Goal: Task Accomplishment & Management: Manage account settings

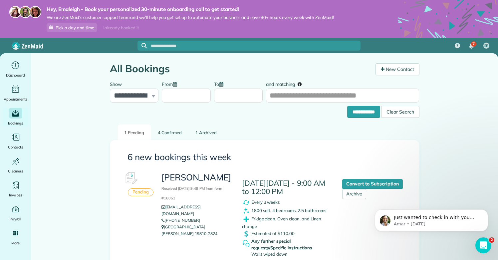
scroll to position [93, 0]
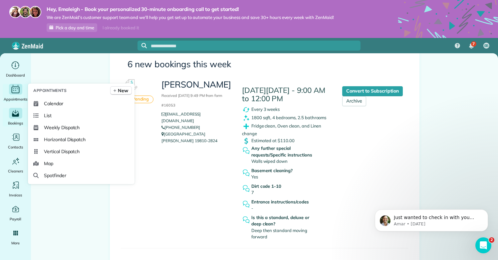
click at [22, 99] on span "Appointments" at bounding box center [16, 99] width 24 height 7
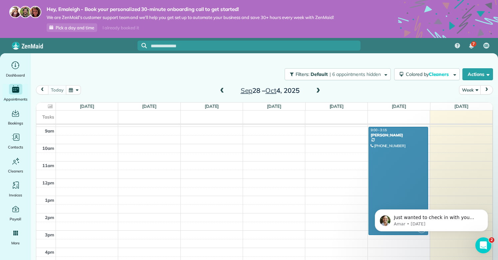
click at [315, 90] on span at bounding box center [318, 91] width 7 height 6
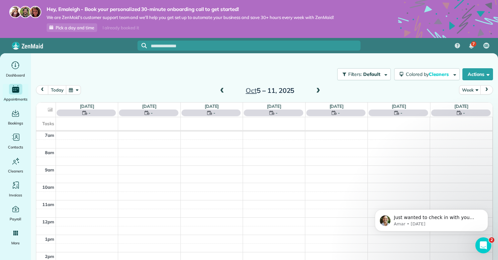
click at [318, 92] on span at bounding box center [318, 91] width 7 height 6
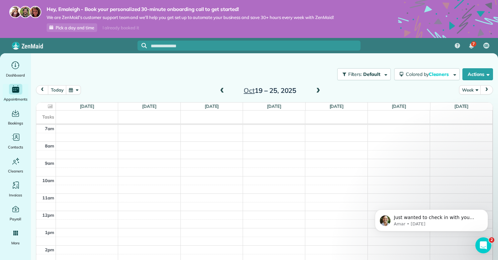
click at [318, 92] on span at bounding box center [318, 91] width 7 height 6
click at [10, 116] on div "Main" at bounding box center [15, 113] width 13 height 11
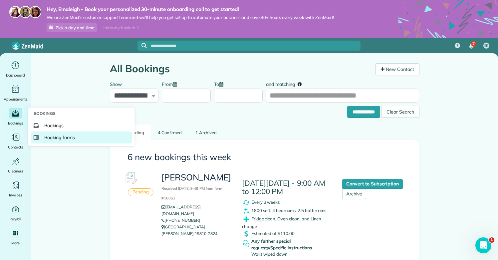
click at [77, 139] on link "Booking forms" at bounding box center [81, 138] width 101 height 12
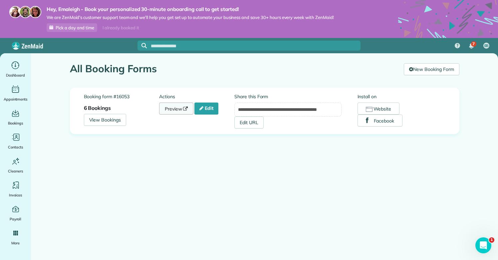
click at [184, 111] on link "Preview" at bounding box center [176, 109] width 35 height 12
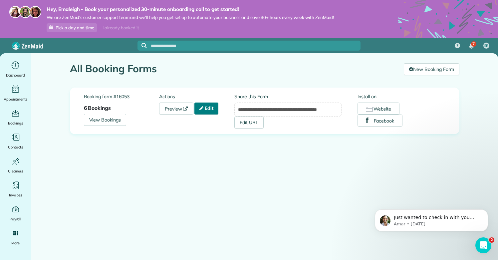
click at [212, 106] on link "Edit" at bounding box center [207, 109] width 24 height 12
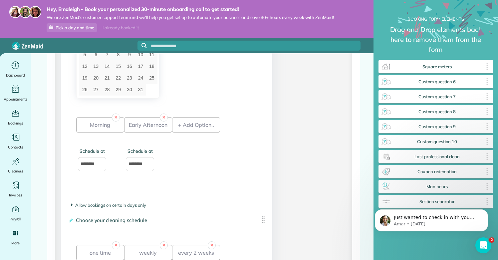
scroll to position [952, 0]
click at [73, 202] on span "Allow bookings on certain days only" at bounding box center [108, 204] width 75 height 5
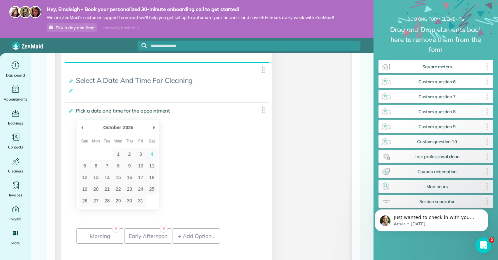
scroll to position [839, 0]
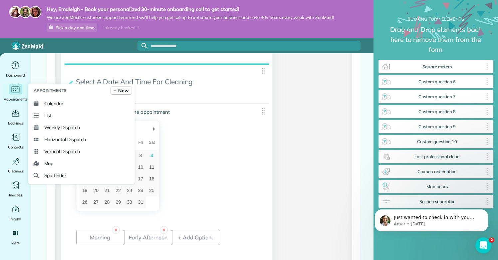
click at [19, 97] on span "Appointments" at bounding box center [16, 99] width 24 height 7
